Goal: Task Accomplishment & Management: Manage account settings

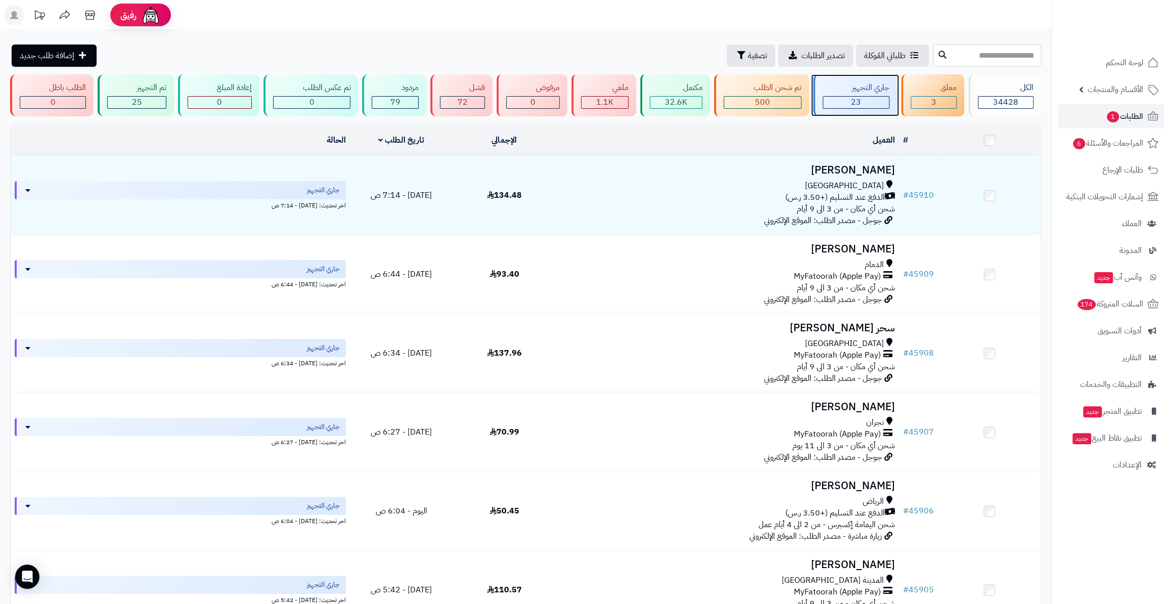
click at [834, 90] on div "جاري التجهيز" at bounding box center [855, 88] width 67 height 12
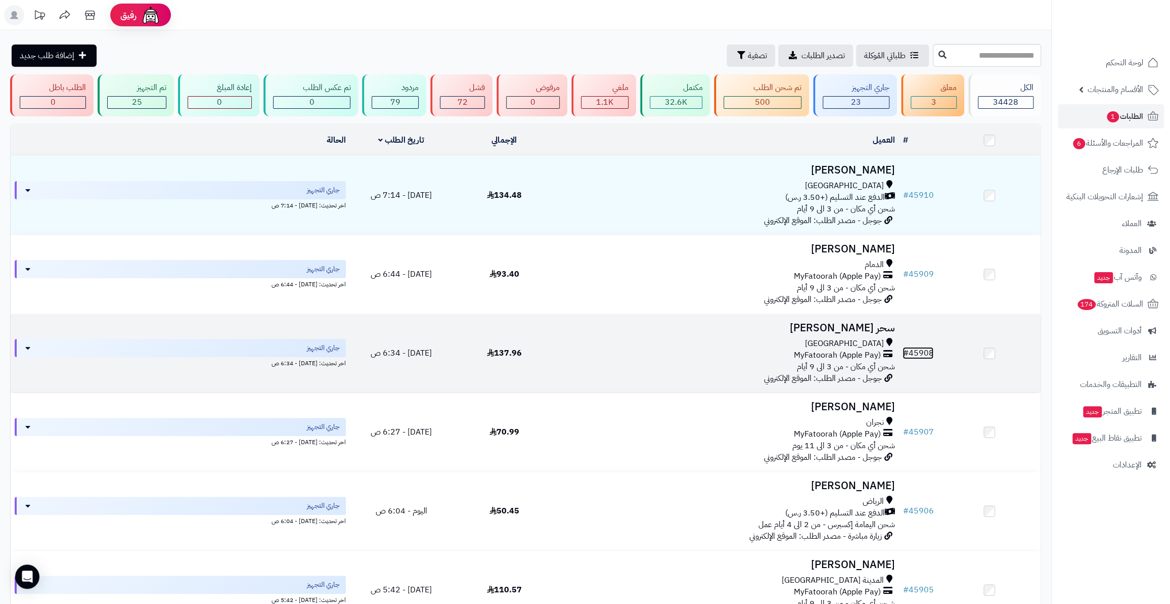
click at [919, 349] on link "# 45908" at bounding box center [917, 353] width 31 height 12
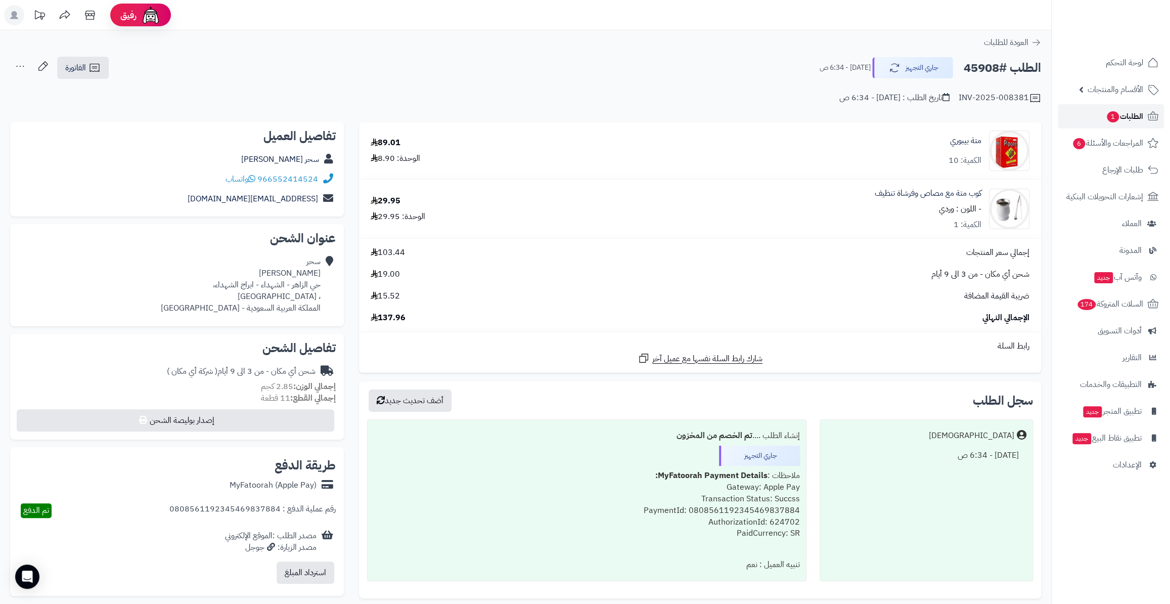
click at [1102, 121] on link "الطلبات 1" at bounding box center [1111, 116] width 106 height 24
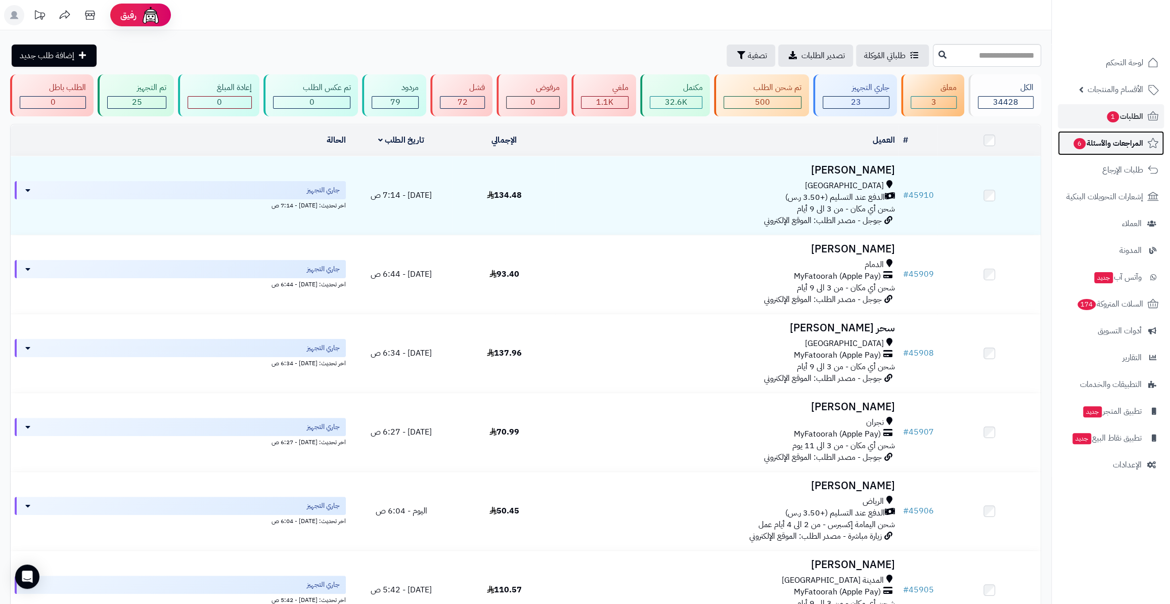
click at [1083, 151] on link "المراجعات والأسئلة 6" at bounding box center [1111, 143] width 106 height 24
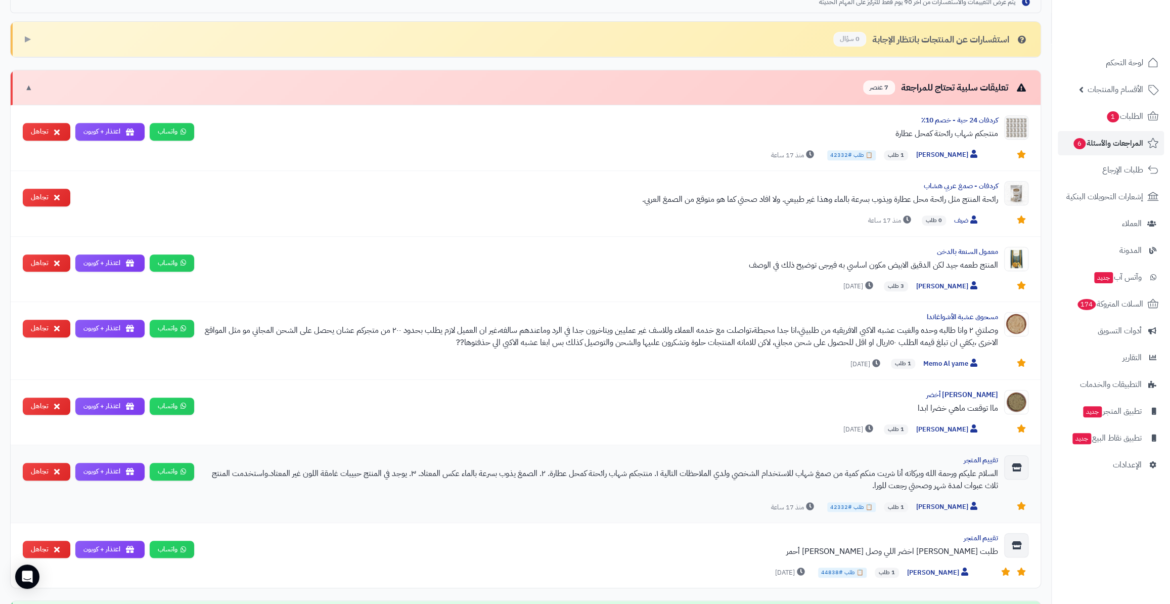
scroll to position [230, 0]
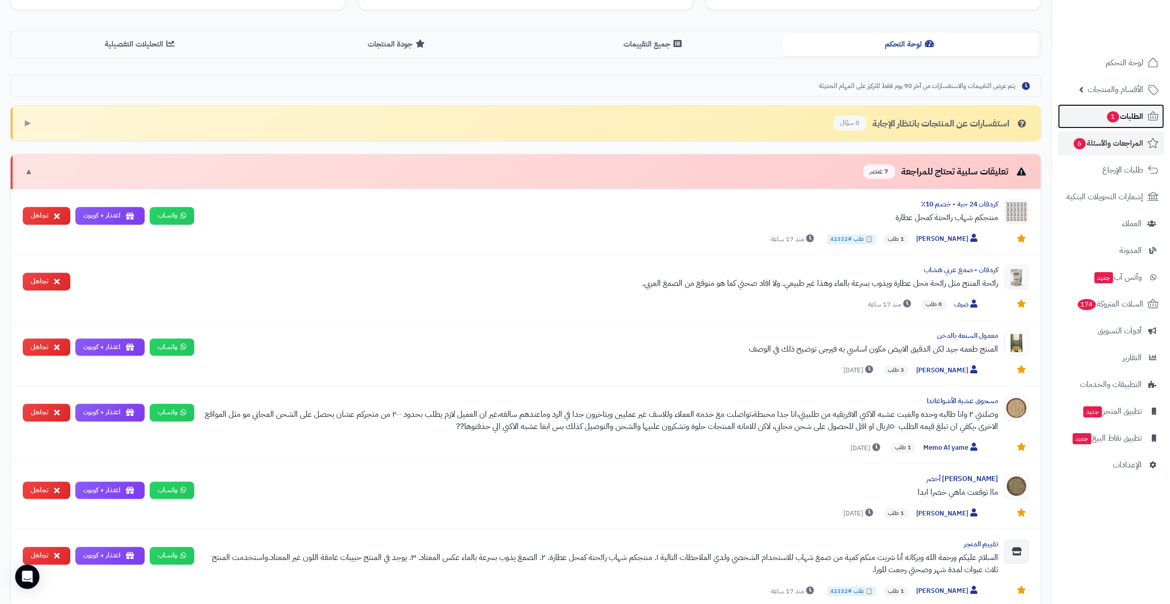
click at [1101, 119] on link "الطلبات 1" at bounding box center [1111, 116] width 106 height 24
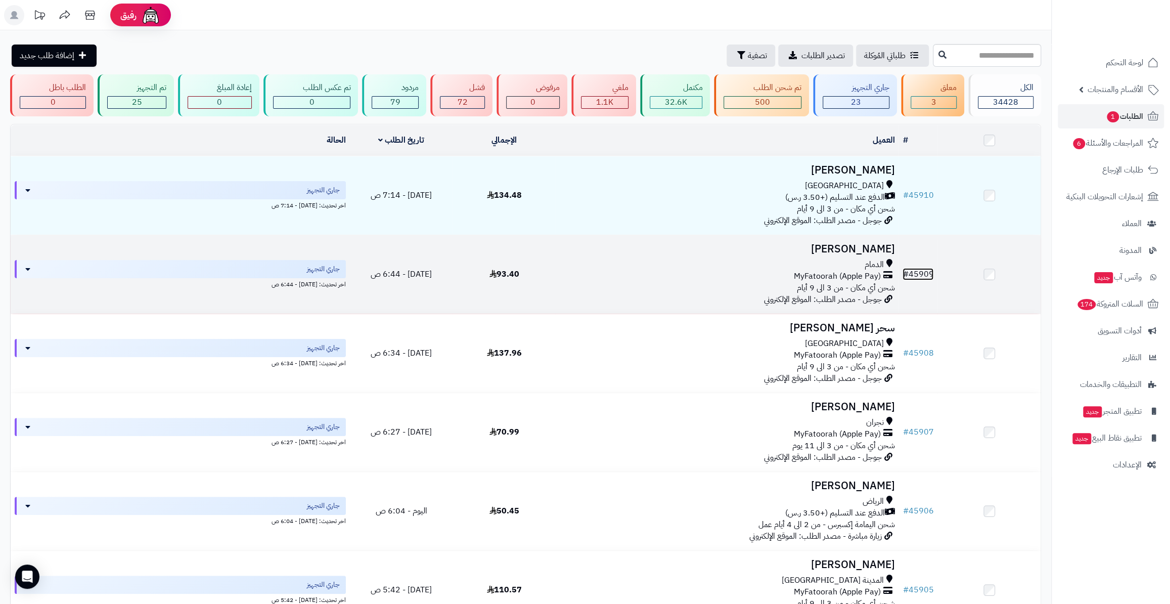
click at [927, 271] on link "# 45909" at bounding box center [917, 274] width 31 height 12
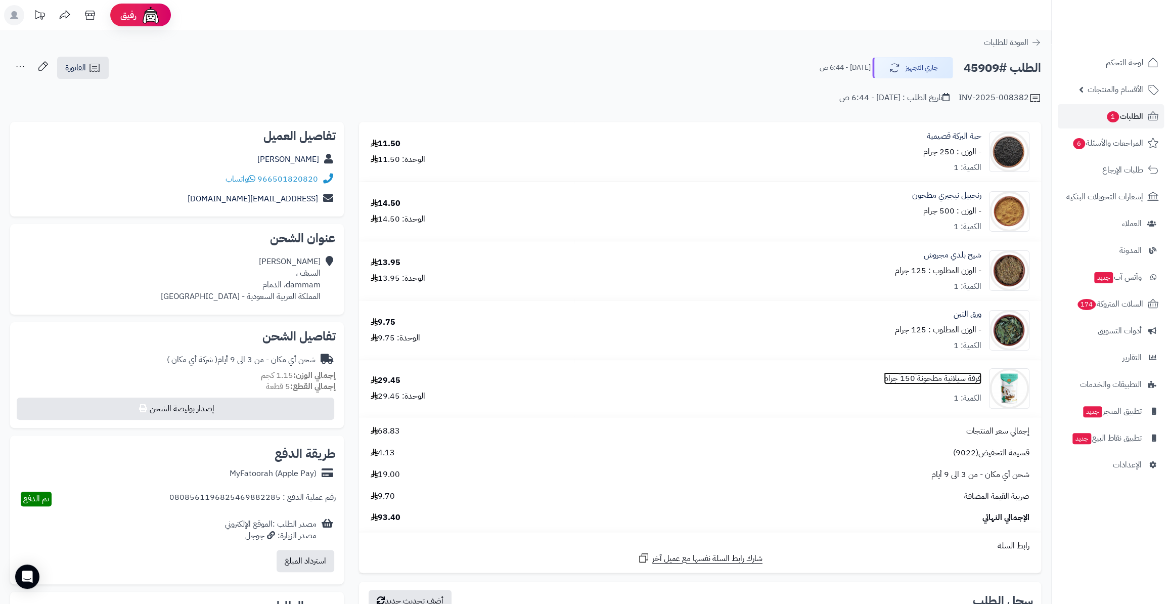
click at [954, 375] on link "قرفة سيلانية مطحونة 150 جرام" at bounding box center [933, 379] width 98 height 12
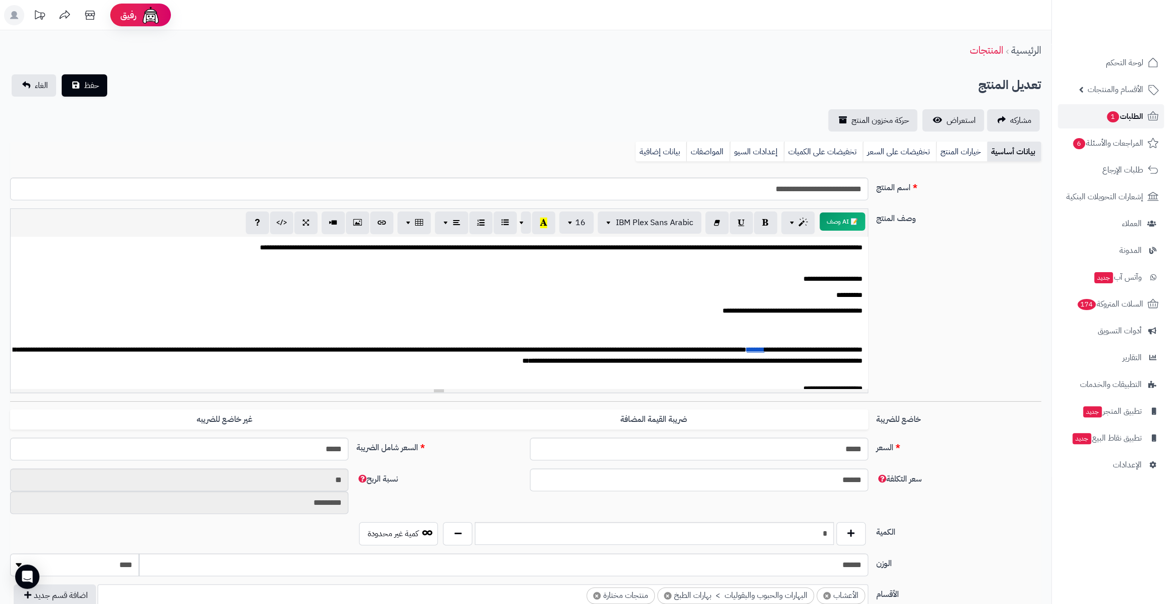
click at [1113, 111] on span "1" at bounding box center [1112, 117] width 13 height 12
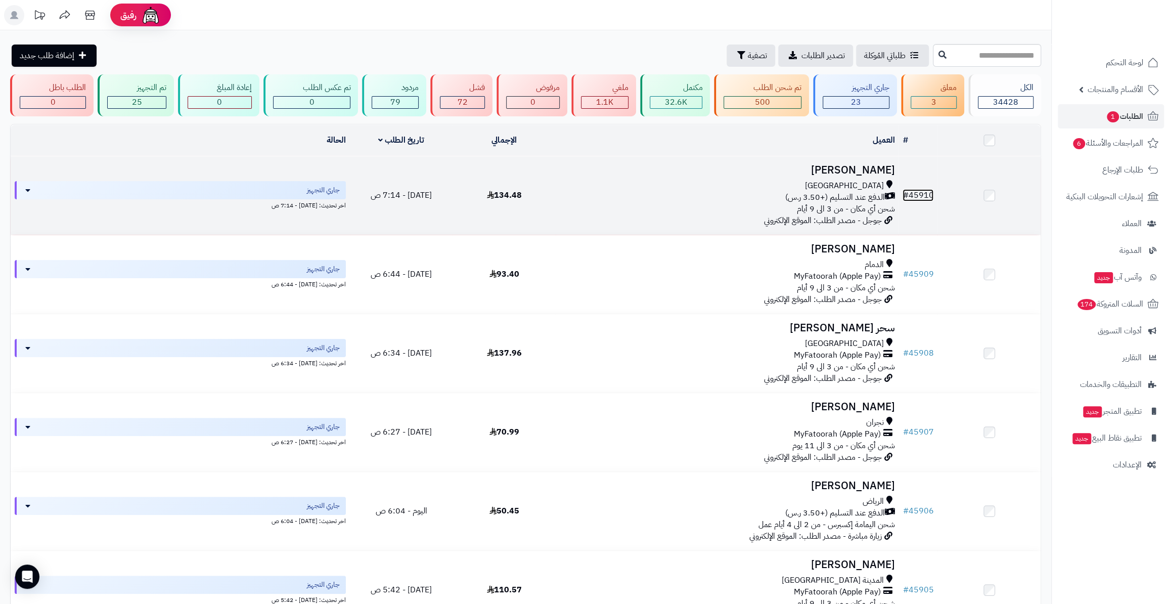
click at [922, 191] on link "# 45910" at bounding box center [917, 195] width 31 height 12
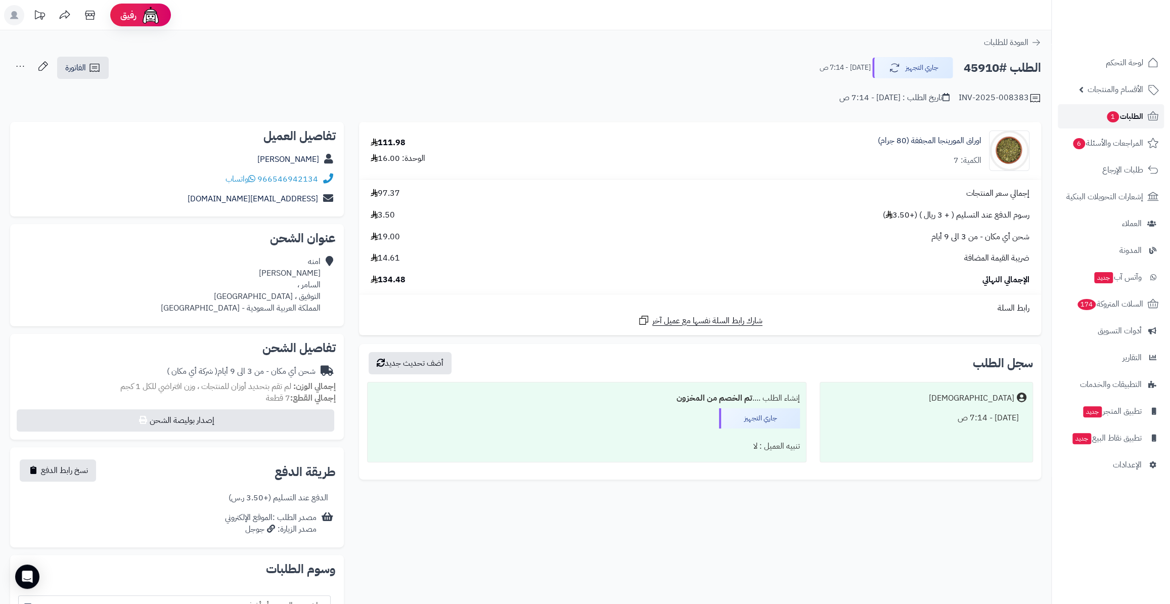
click at [1140, 112] on span "الطلبات 1" at bounding box center [1124, 116] width 37 height 14
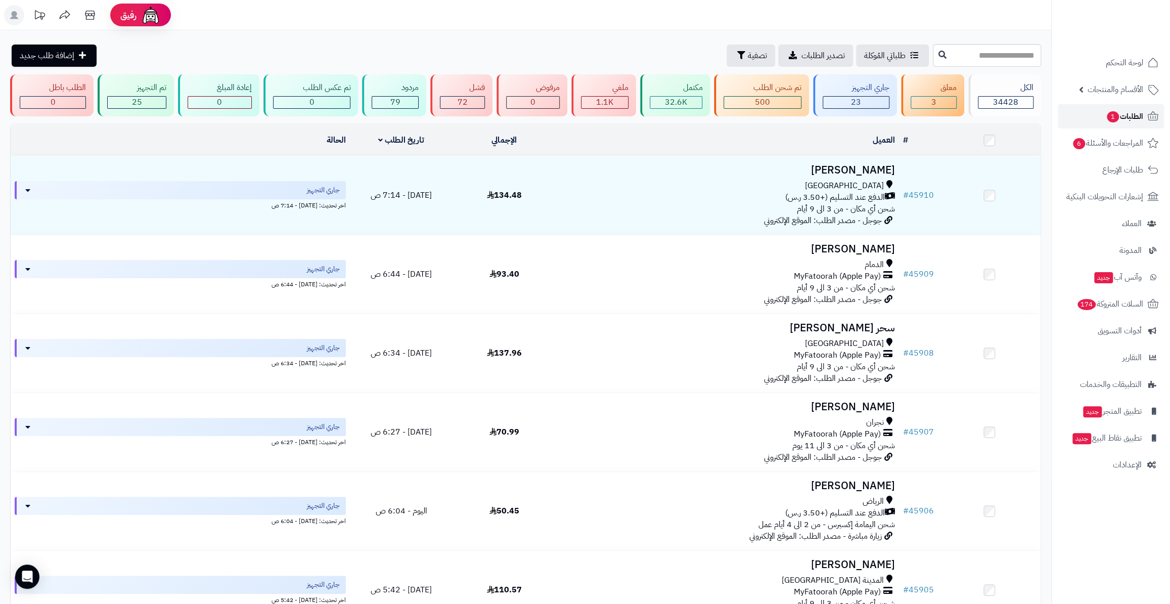
click at [1131, 121] on span "الطلبات 1" at bounding box center [1124, 116] width 37 height 14
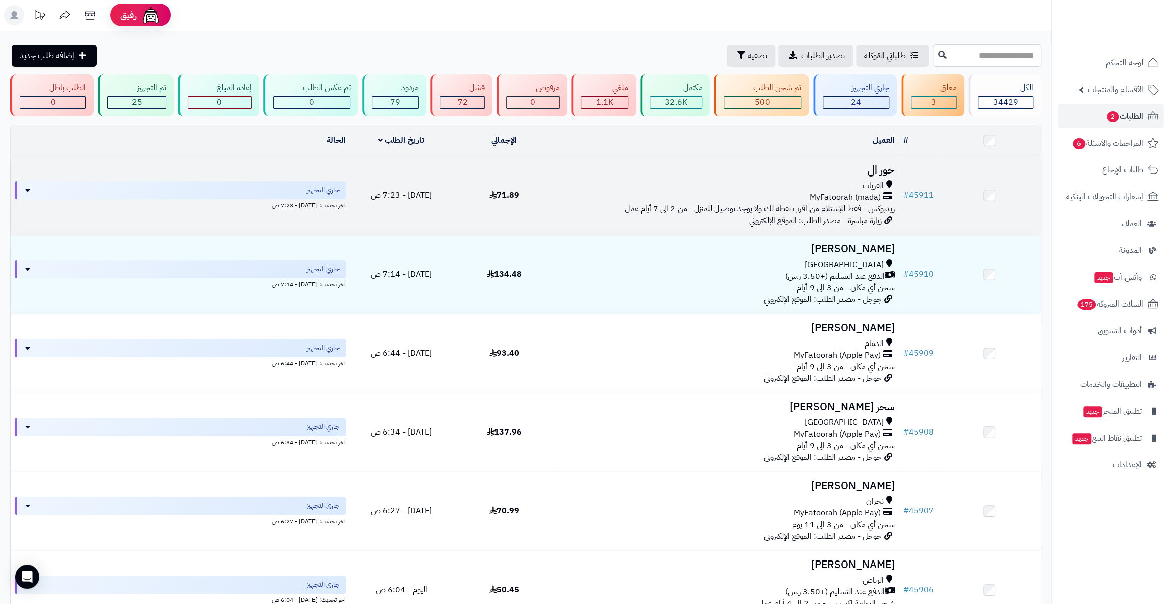
click at [928, 186] on td "# 45911" at bounding box center [917, 195] width 39 height 78
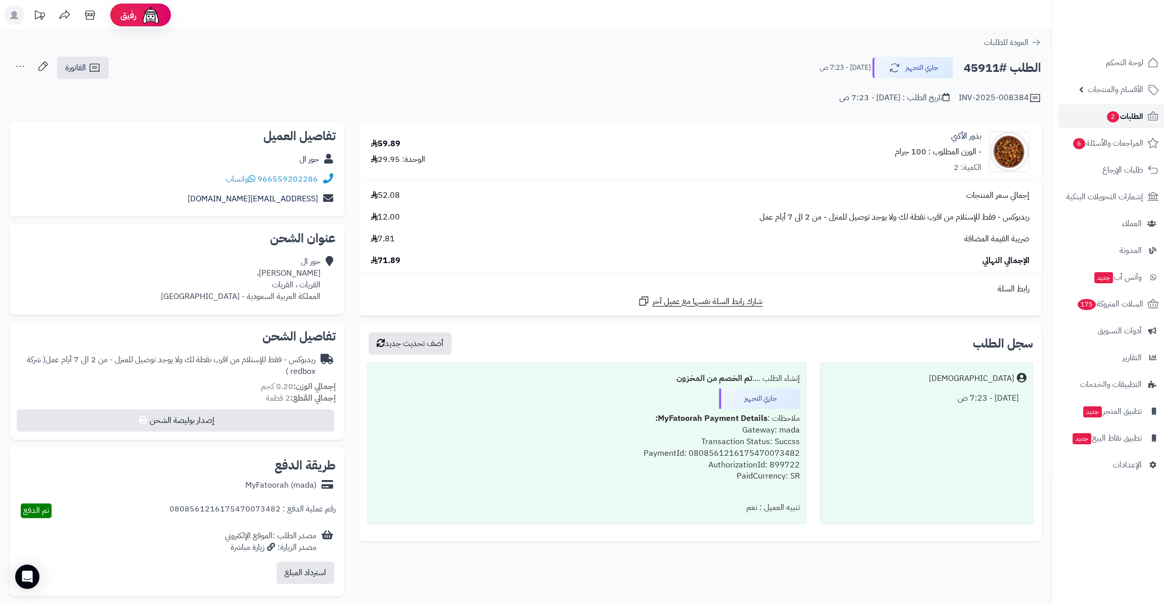
click at [1123, 122] on span "الطلبات 2" at bounding box center [1124, 116] width 37 height 14
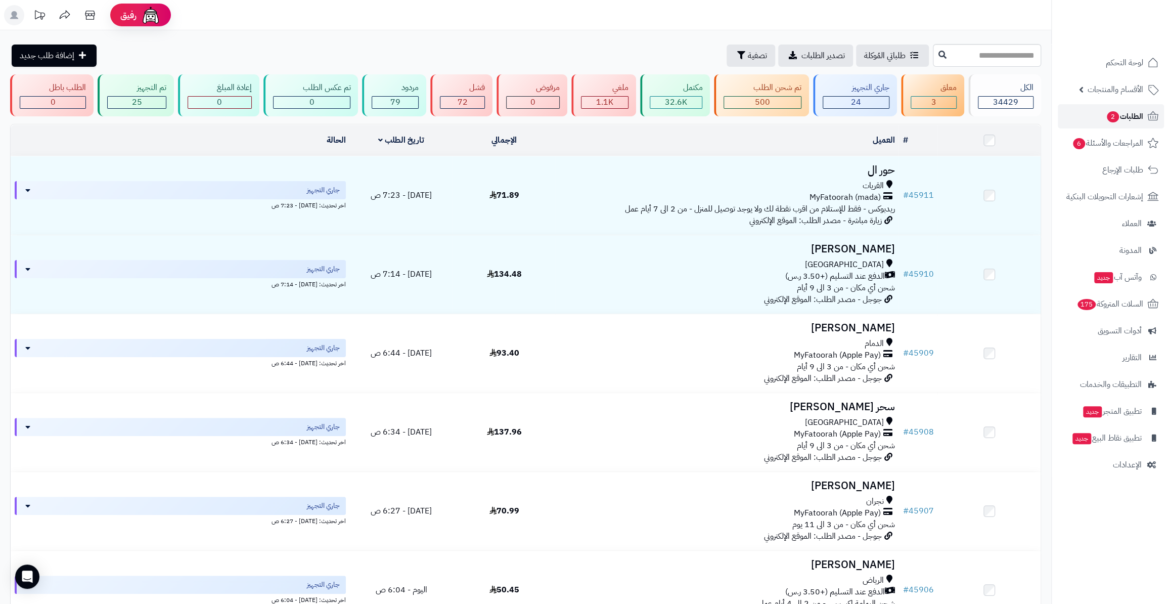
click at [1106, 119] on span "الطلبات 2" at bounding box center [1124, 116] width 37 height 14
click at [847, 102] on div "24" at bounding box center [856, 103] width 66 height 12
